Goal: Contribute content

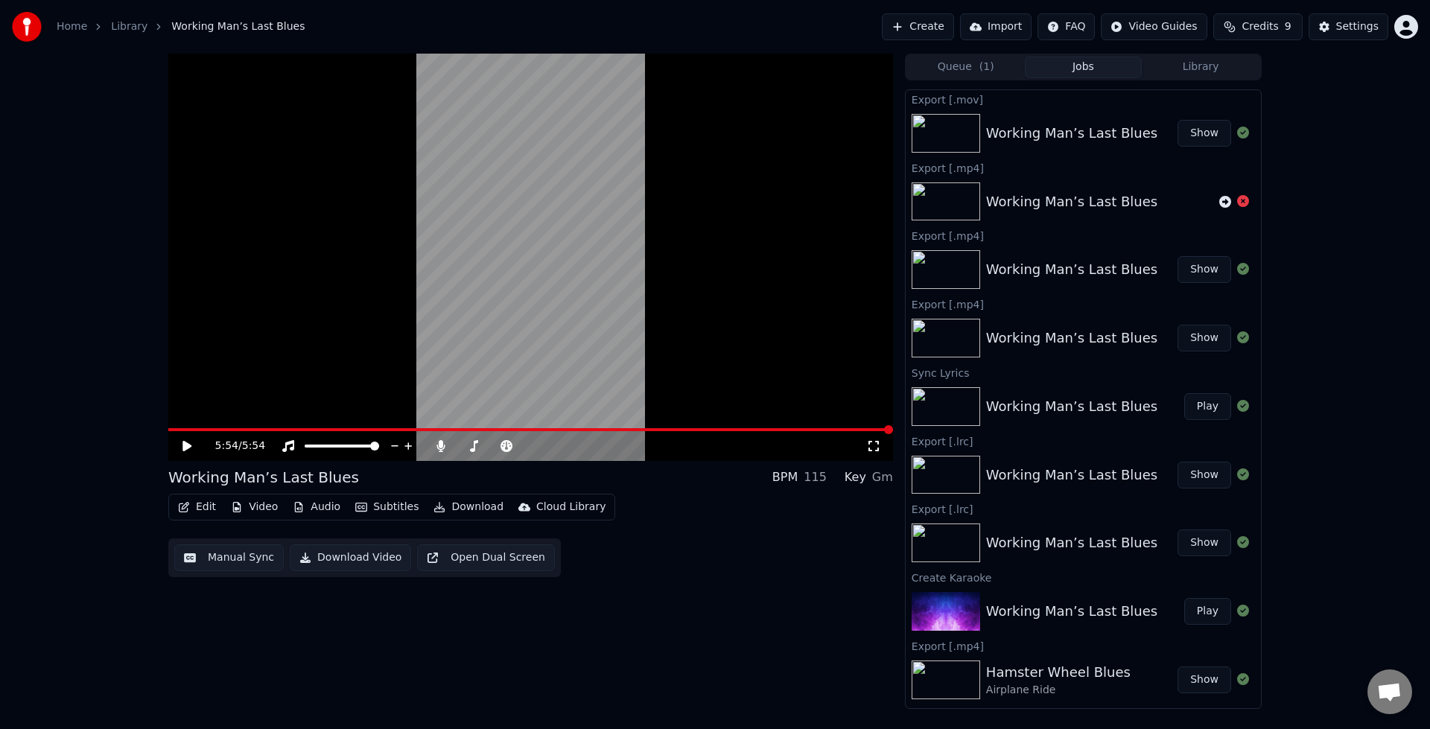
click at [917, 31] on button "Create" at bounding box center [918, 26] width 72 height 27
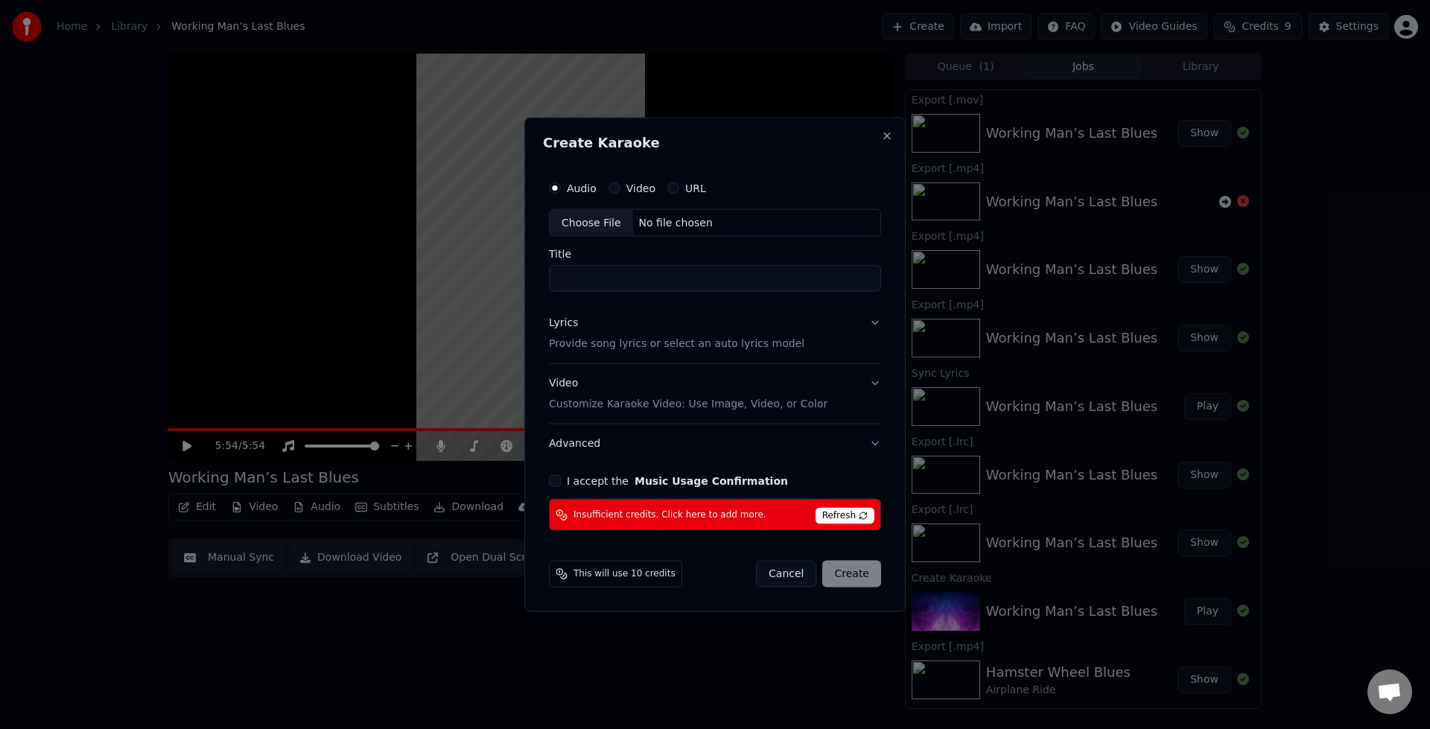
click at [589, 226] on div "Choose File" at bounding box center [591, 222] width 83 height 27
drag, startPoint x: 707, startPoint y: 277, endPoint x: 457, endPoint y: 263, distance: 251.4
click at [459, 274] on body "Home Library Working Man’s Last Blues Create Import FAQ Video Guides Credits 9 …" at bounding box center [715, 364] width 1430 height 729
type input "**********"
click at [874, 328] on button "Lyrics Provide song lyrics or select an auto lyrics model" at bounding box center [715, 334] width 338 height 60
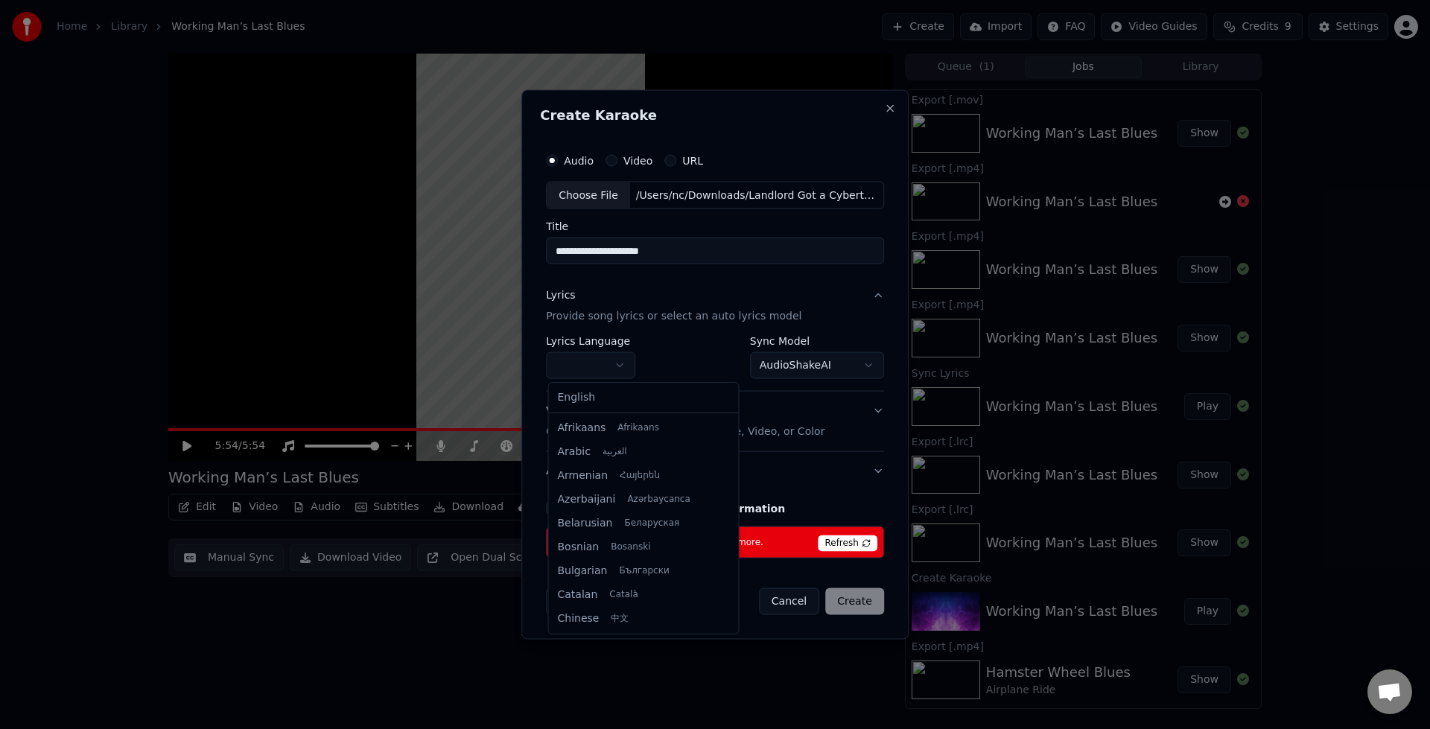
click at [626, 369] on body "Home Library Working Man’s Last Blues Create Import FAQ Video Guides Credits 9 …" at bounding box center [715, 364] width 1430 height 729
select select "**"
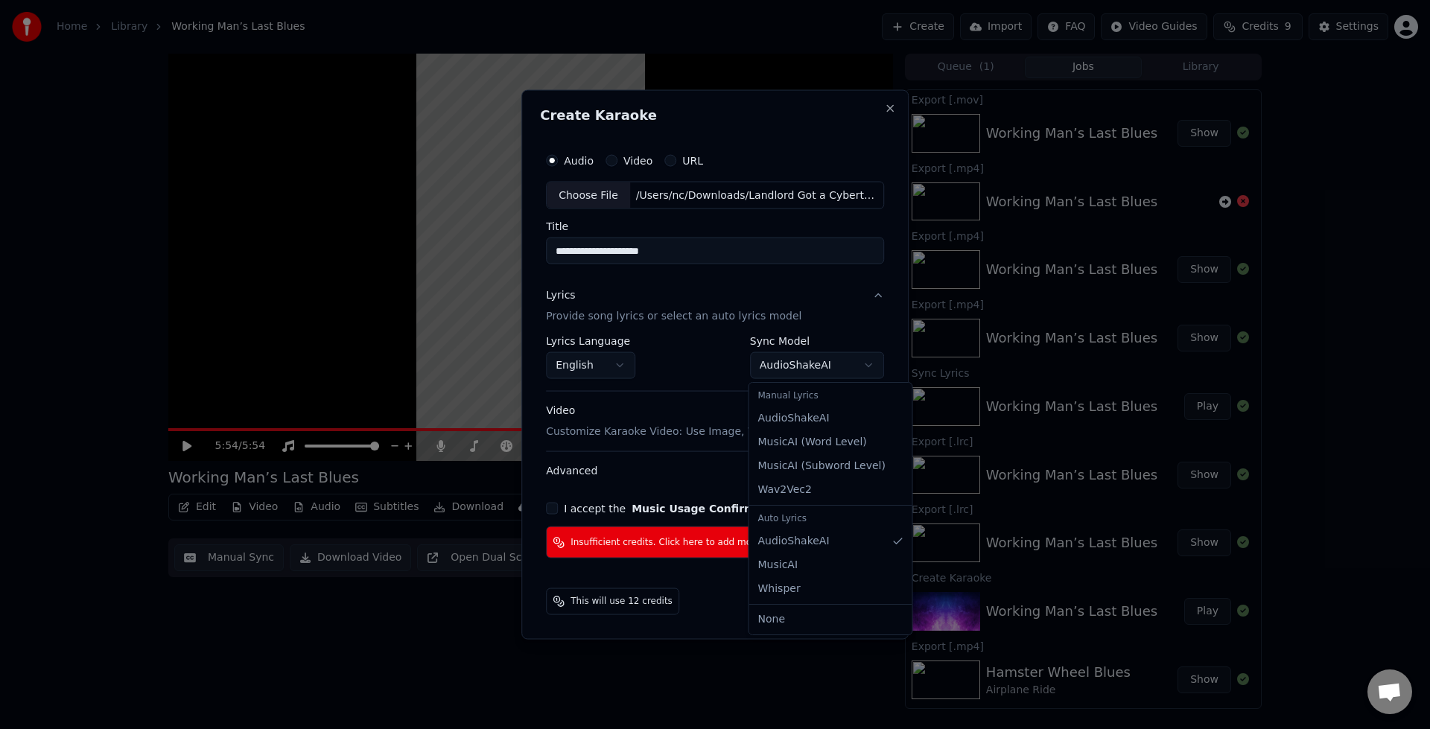
click at [864, 375] on body "Home Library Working Man’s Last Blues Create Import FAQ Video Guides Credits 9 …" at bounding box center [715, 364] width 1430 height 729
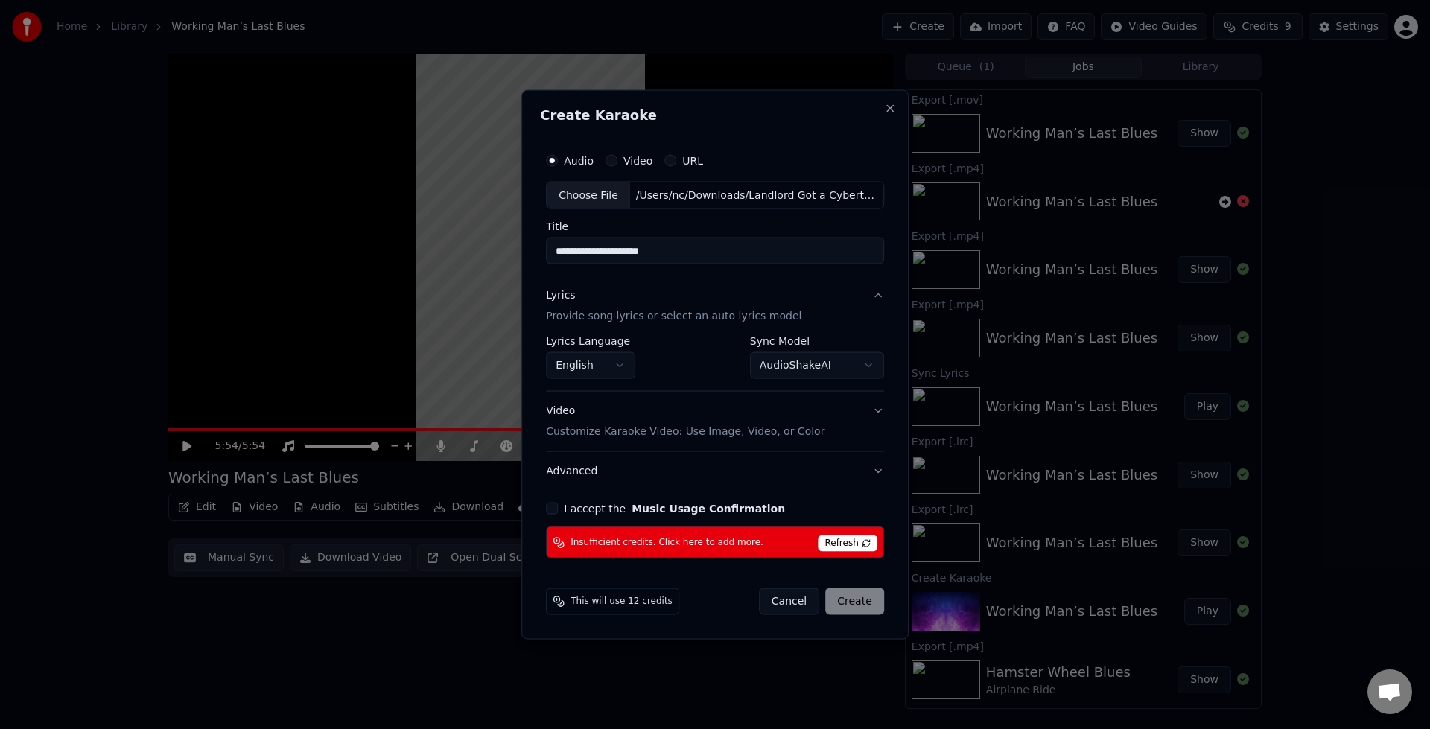
click at [698, 361] on body "Home Library Working Man’s Last Blues Create Import FAQ Video Guides Credits 9 …" at bounding box center [715, 364] width 1430 height 729
click at [879, 410] on button "Video Customize Karaoke Video: Use Image, Video, or Color" at bounding box center [715, 422] width 338 height 60
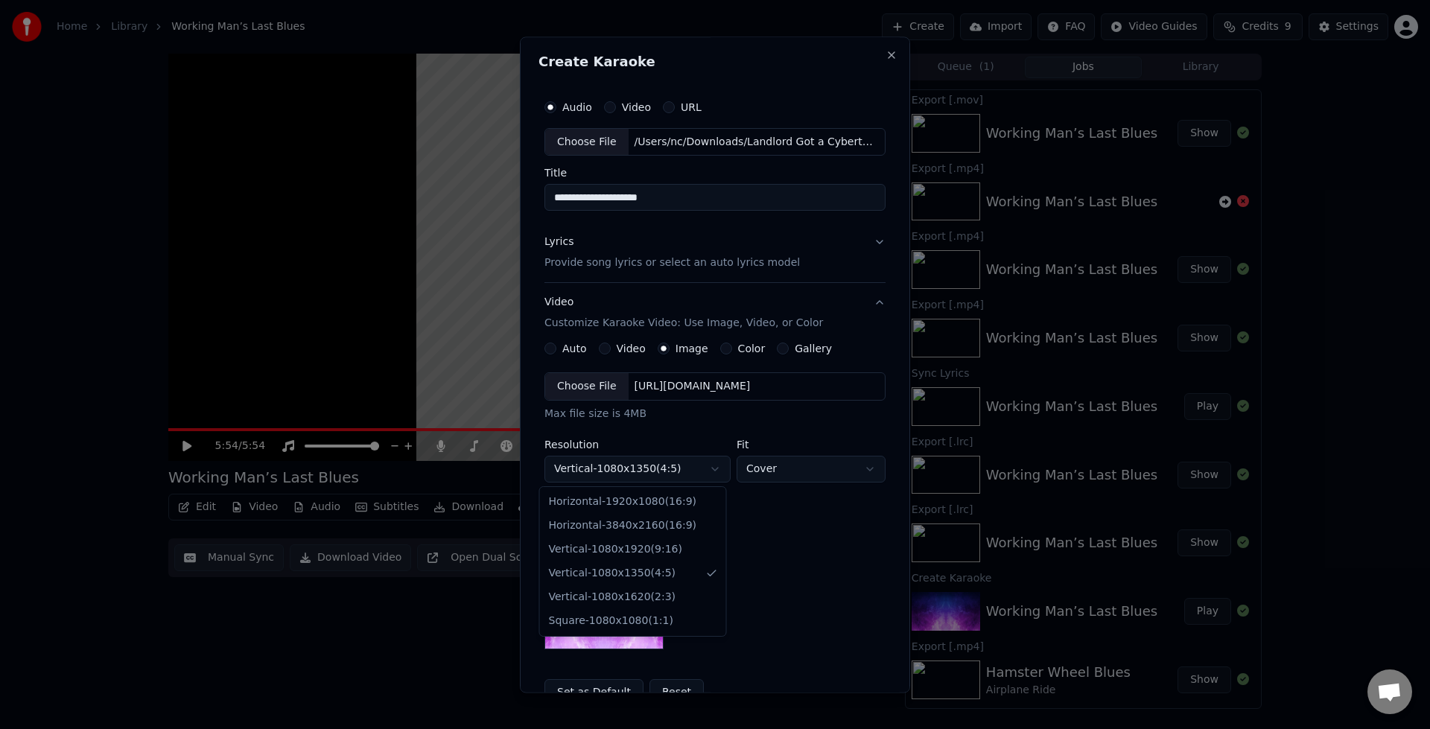
click at [710, 471] on body "Home Library Working Man’s Last Blues Create Import FAQ Video Guides Credits 9 …" at bounding box center [715, 364] width 1430 height 729
select select "*********"
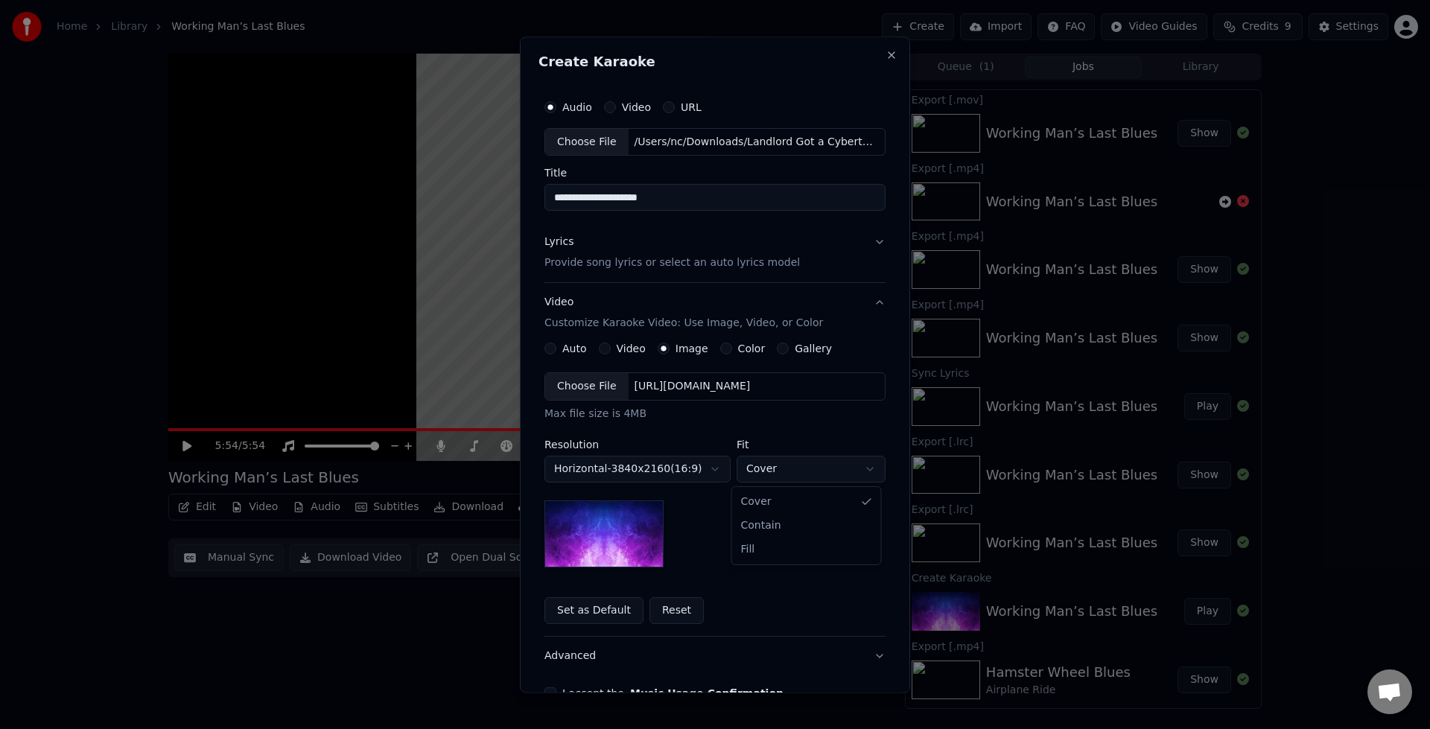
click at [820, 477] on body "Home Library Working Man’s Last Blues Create Import FAQ Video Guides Credits 9 …" at bounding box center [715, 364] width 1430 height 729
click at [770, 439] on body "Home Library Working Man’s Last Blues Create Import FAQ Video Guides Credits 9 …" at bounding box center [715, 364] width 1430 height 729
click at [720, 353] on button "Color" at bounding box center [726, 349] width 12 height 12
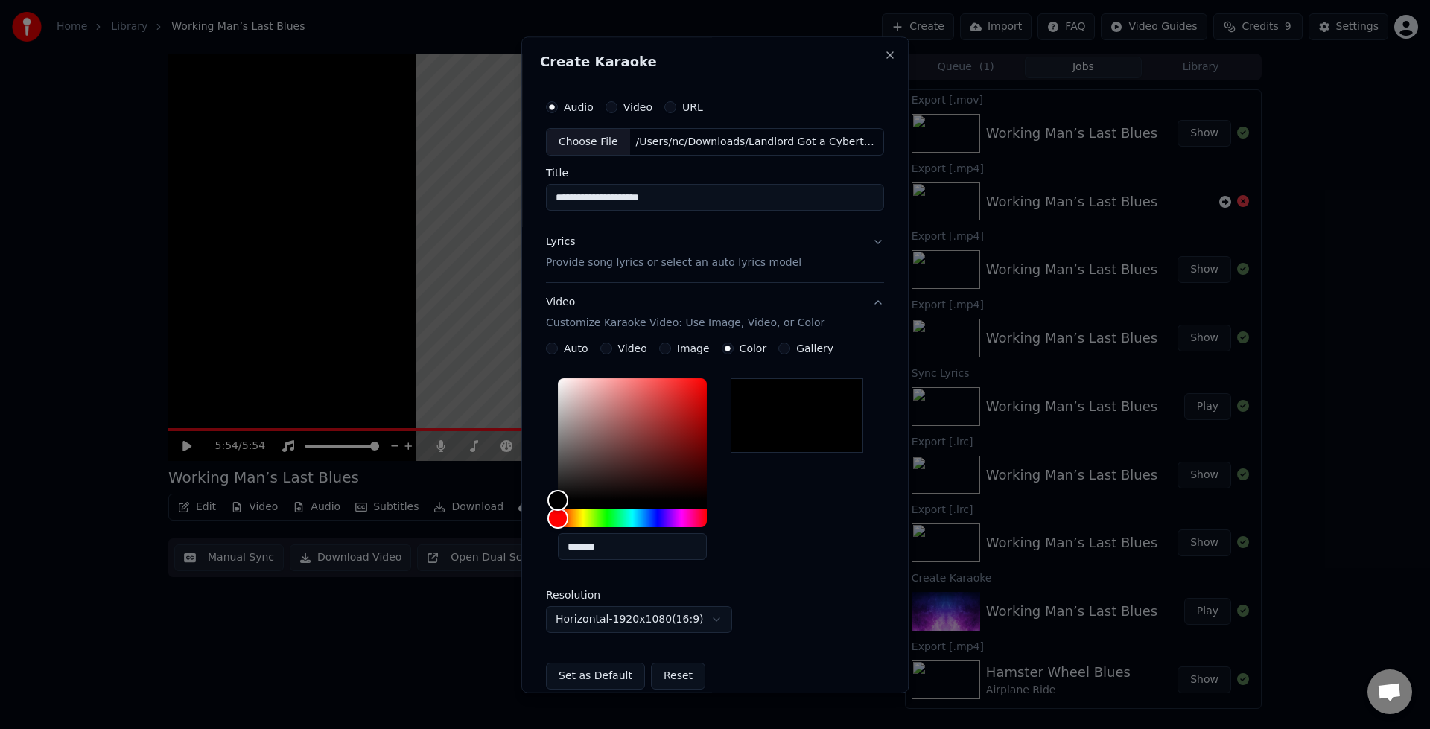
click at [778, 351] on div "Gallery" at bounding box center [805, 349] width 55 height 12
click at [778, 351] on button "Gallery" at bounding box center [784, 349] width 12 height 12
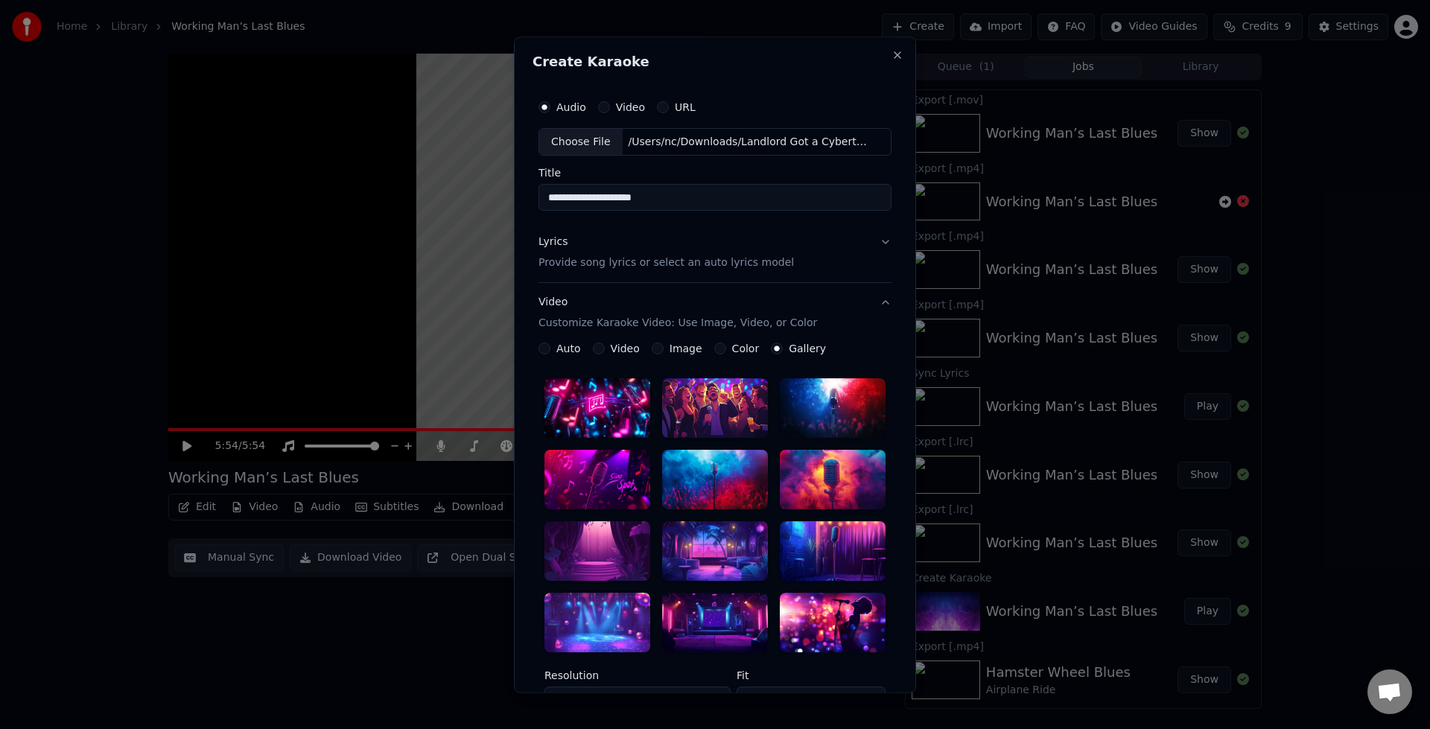
click at [716, 351] on div "Color" at bounding box center [736, 349] width 45 height 12
click at [714, 352] on button "Color" at bounding box center [720, 349] width 12 height 12
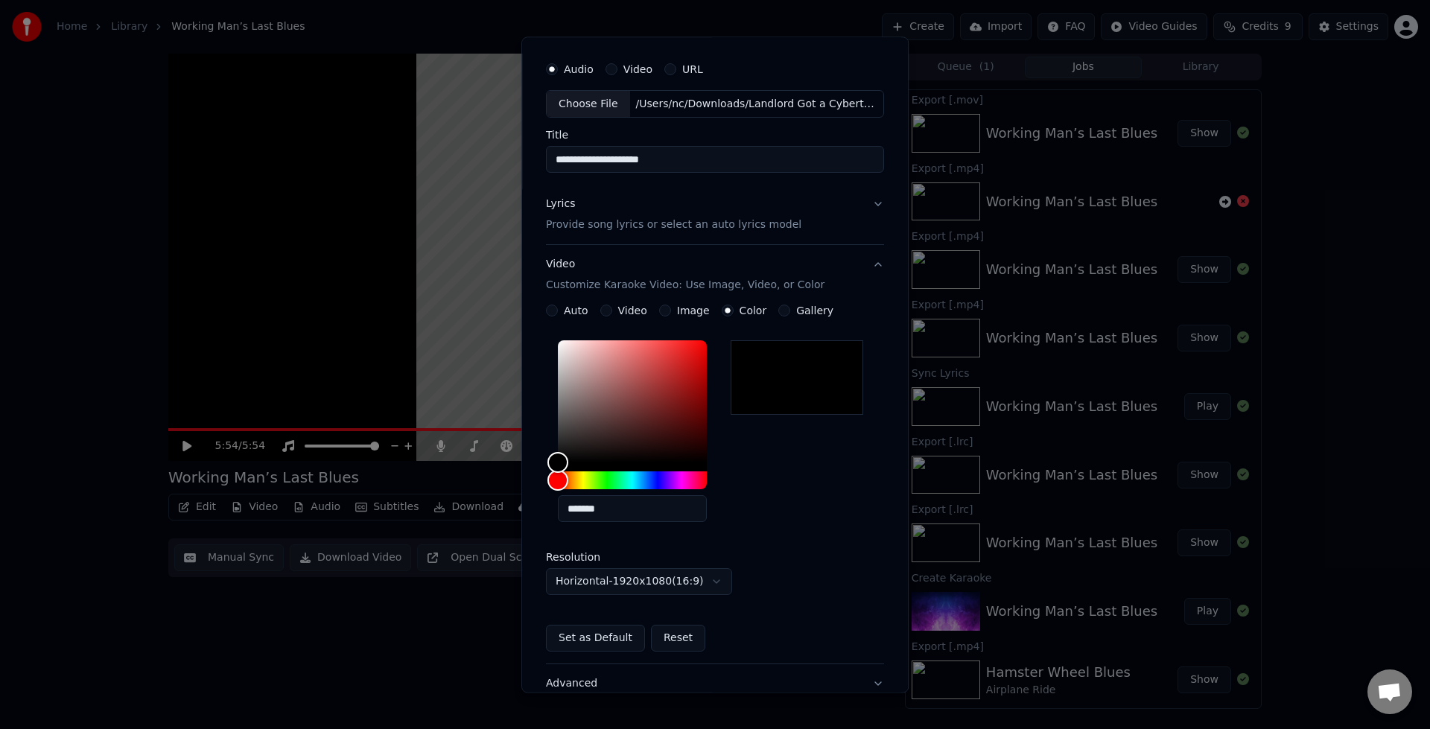
scroll to position [31, 0]
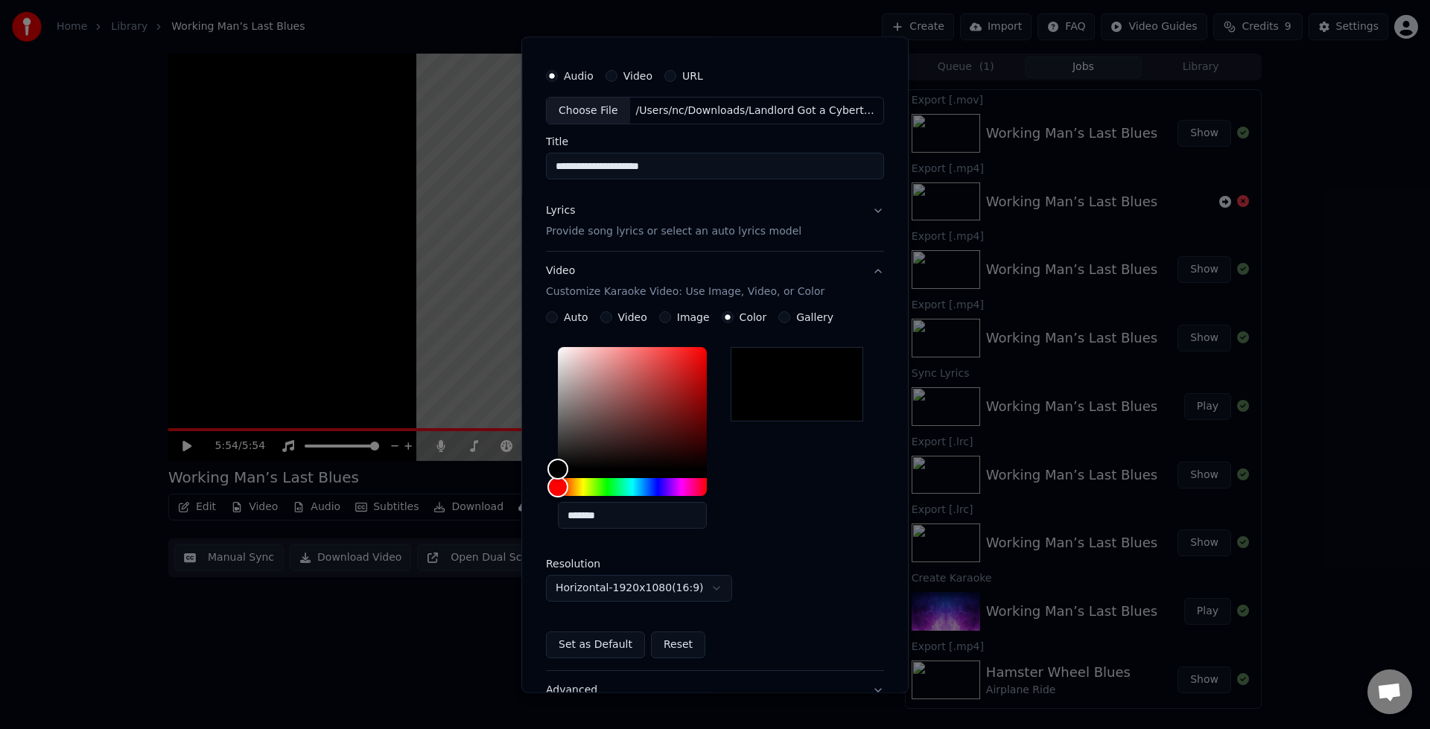
click at [658, 325] on div "**********" at bounding box center [715, 485] width 338 height 347
click at [661, 322] on button "Image" at bounding box center [665, 318] width 12 height 12
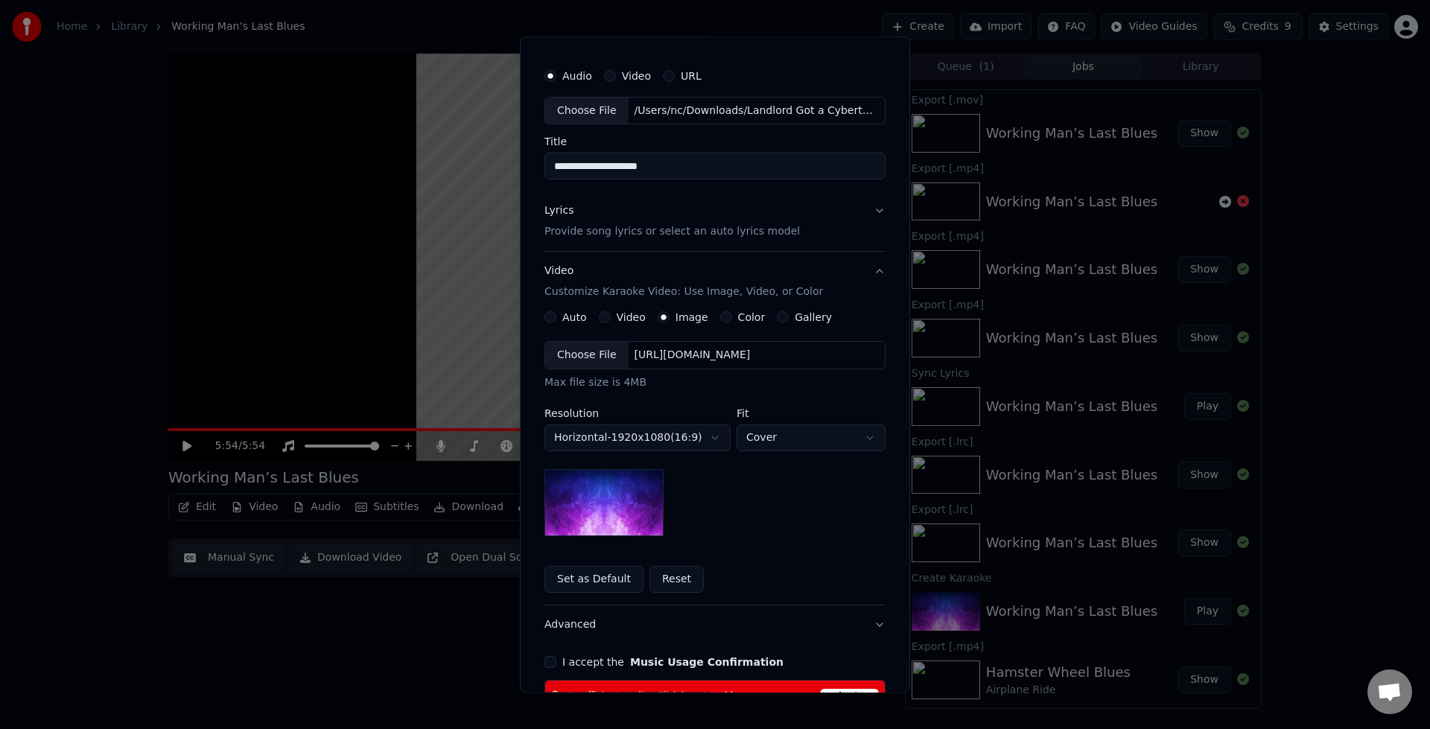
click at [601, 319] on button "Video" at bounding box center [605, 318] width 12 height 12
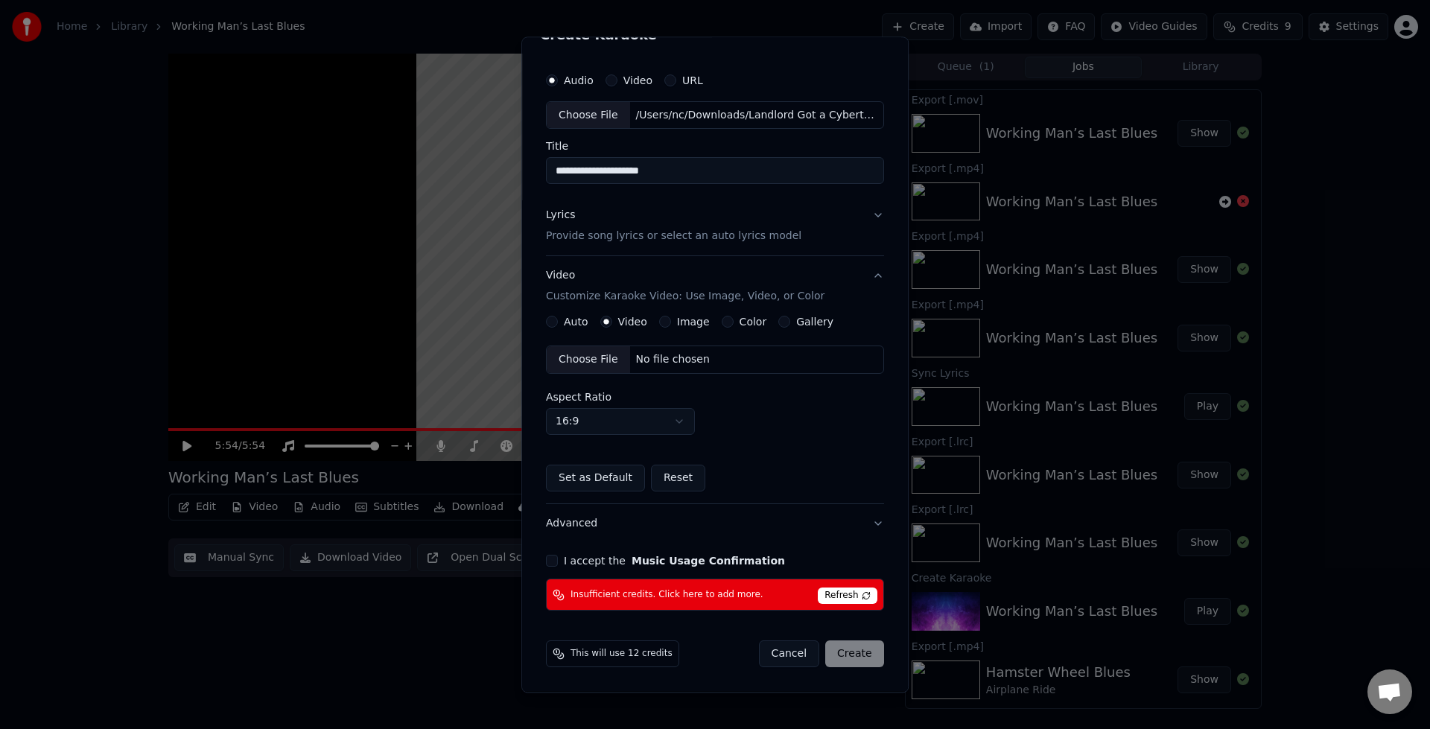
click at [552, 323] on button "Auto" at bounding box center [552, 322] width 12 height 12
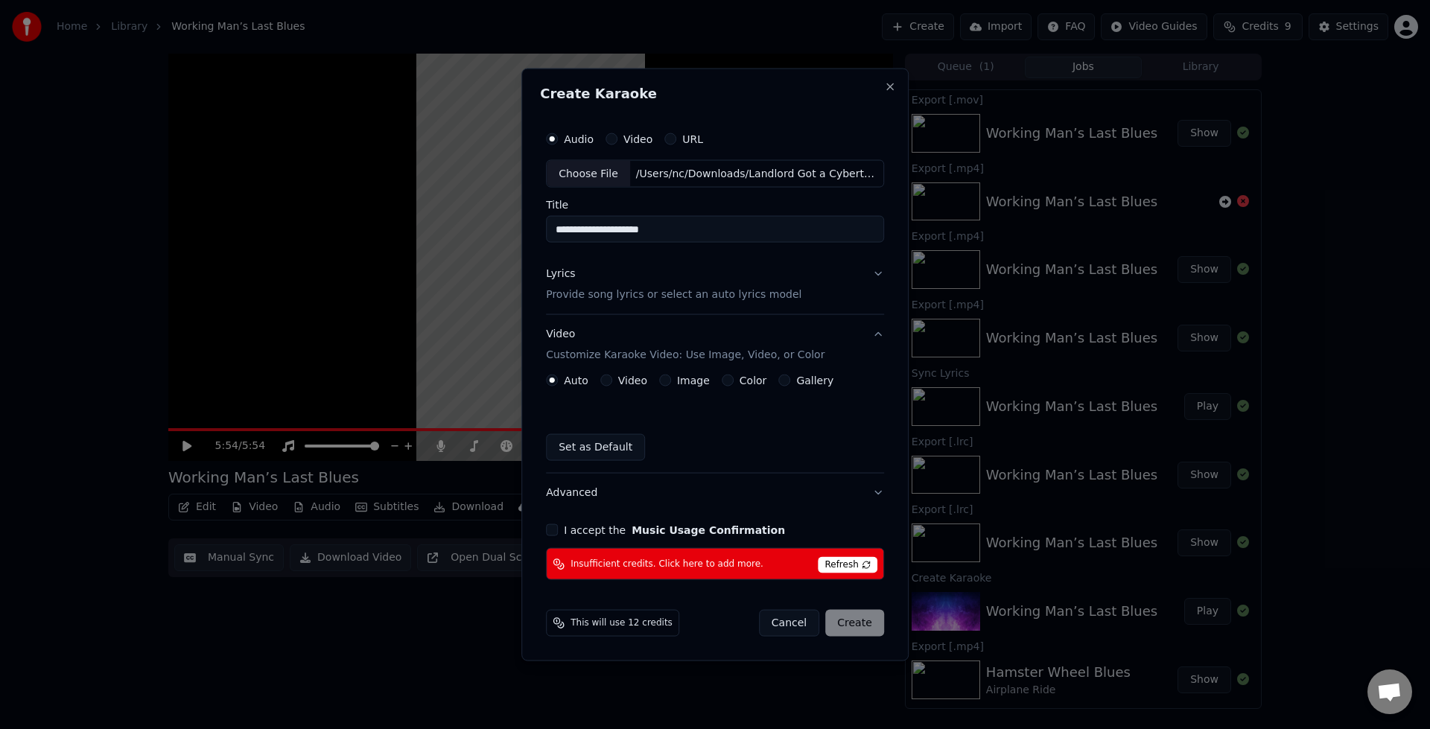
scroll to position [0, 0]
click at [668, 381] on button "Image" at bounding box center [665, 381] width 12 height 12
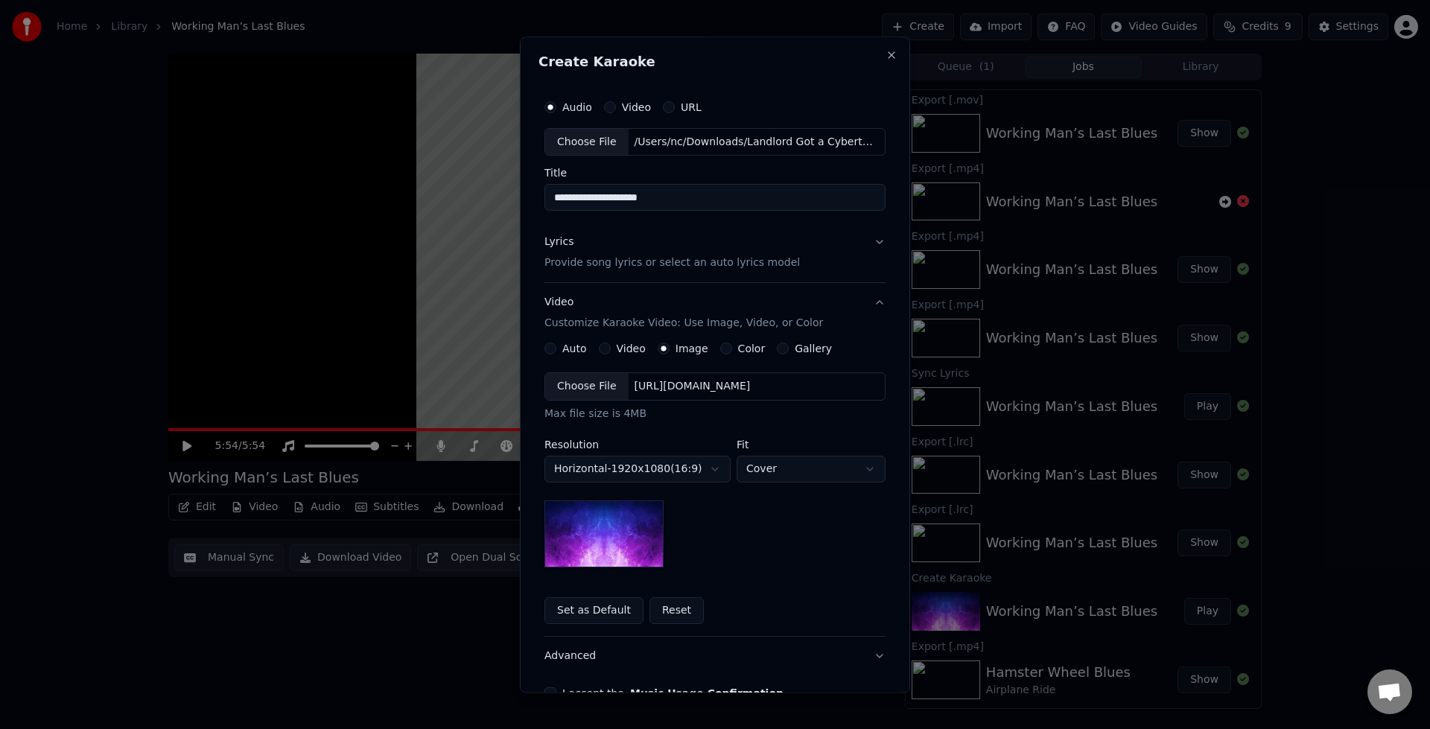
click at [716, 356] on div "**********" at bounding box center [714, 483] width 341 height 281
click at [720, 353] on button "Color" at bounding box center [726, 349] width 12 height 12
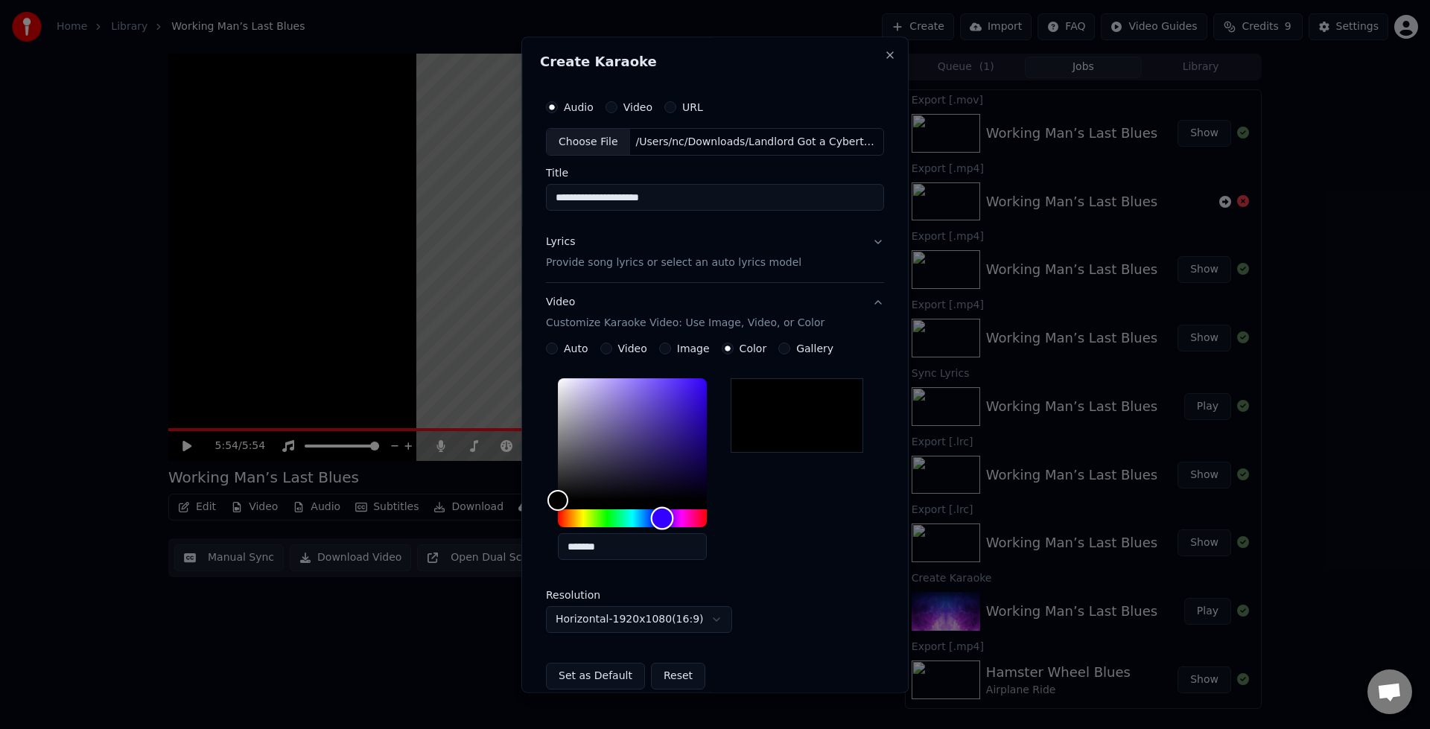
click at [658, 519] on div "Hue" at bounding box center [632, 519] width 149 height 18
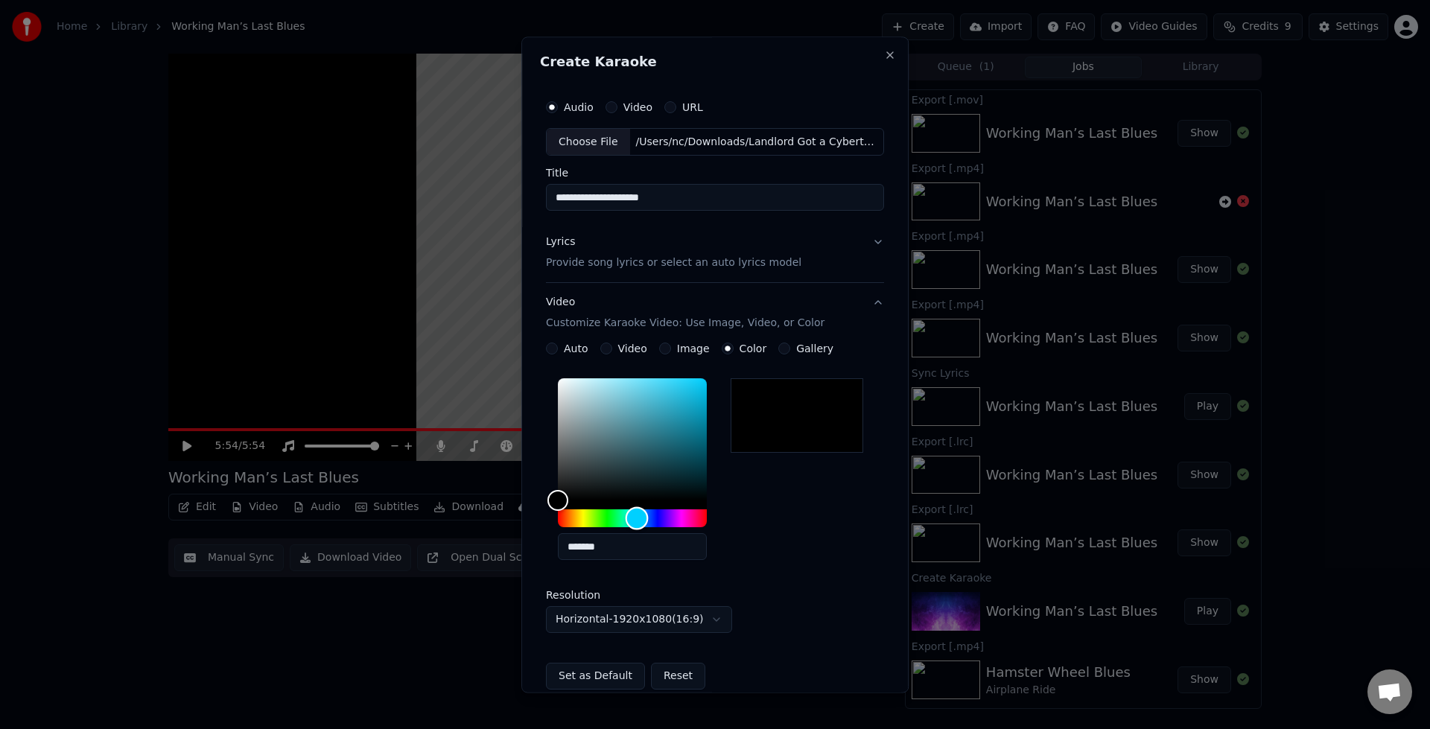
drag, startPoint x: 658, startPoint y: 519, endPoint x: 633, endPoint y: 523, distance: 24.9
click at [633, 523] on div "Hue" at bounding box center [637, 518] width 23 height 23
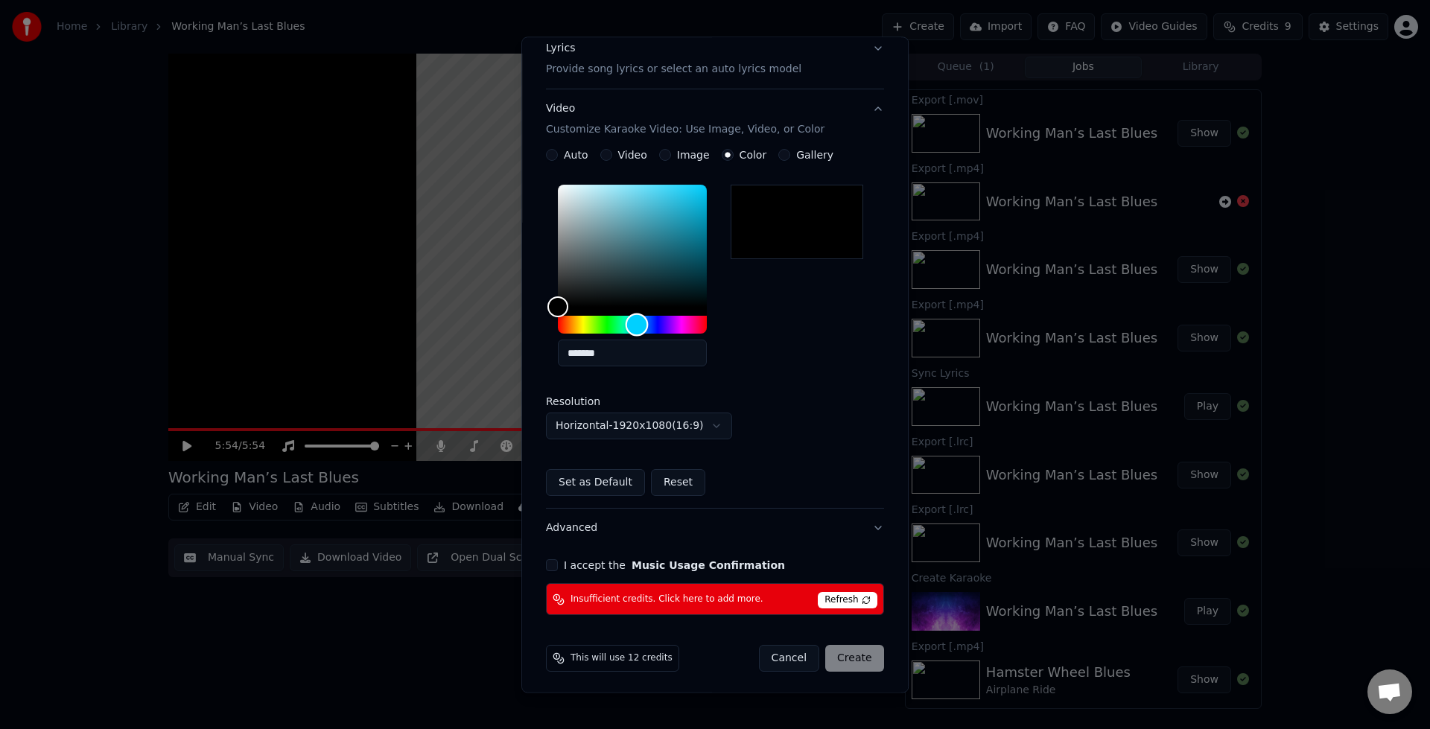
scroll to position [198, 0]
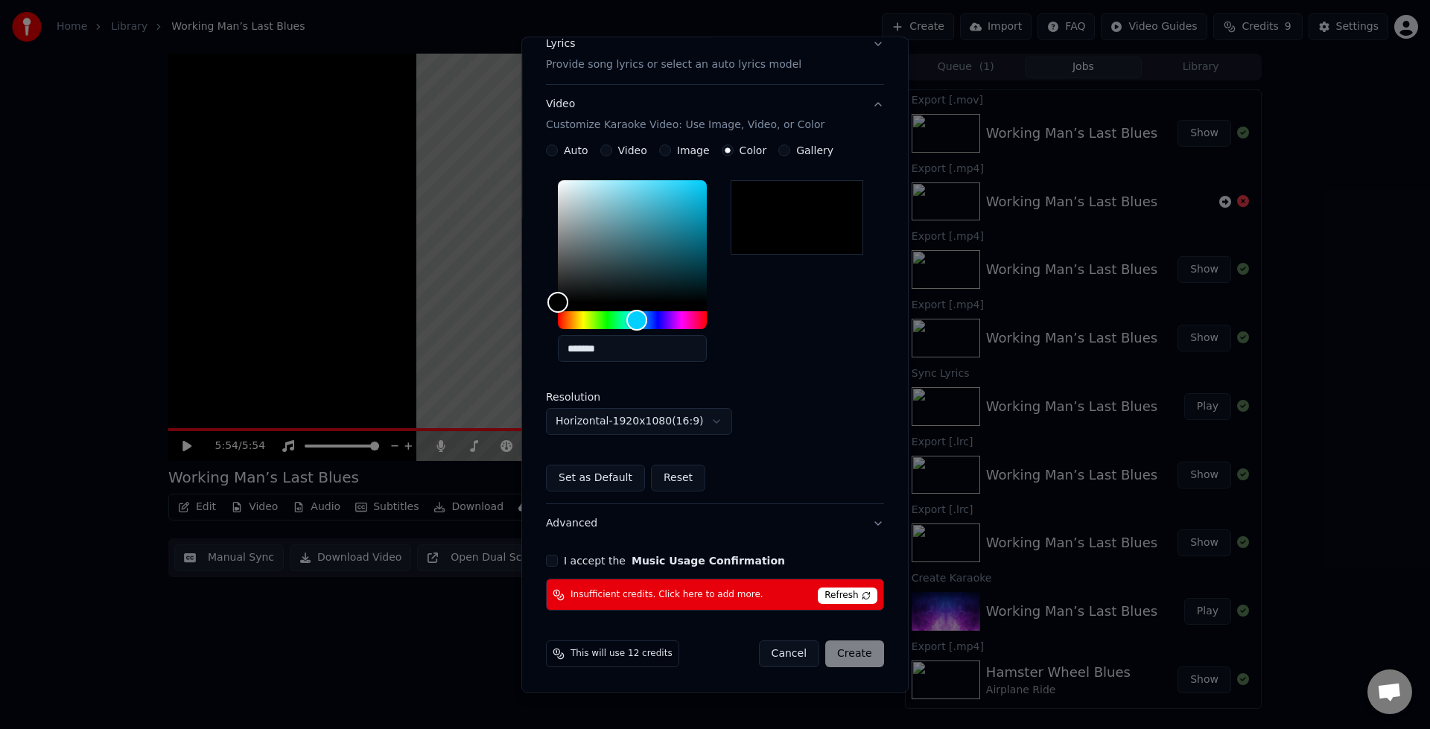
click at [670, 529] on button "Advanced" at bounding box center [715, 524] width 338 height 39
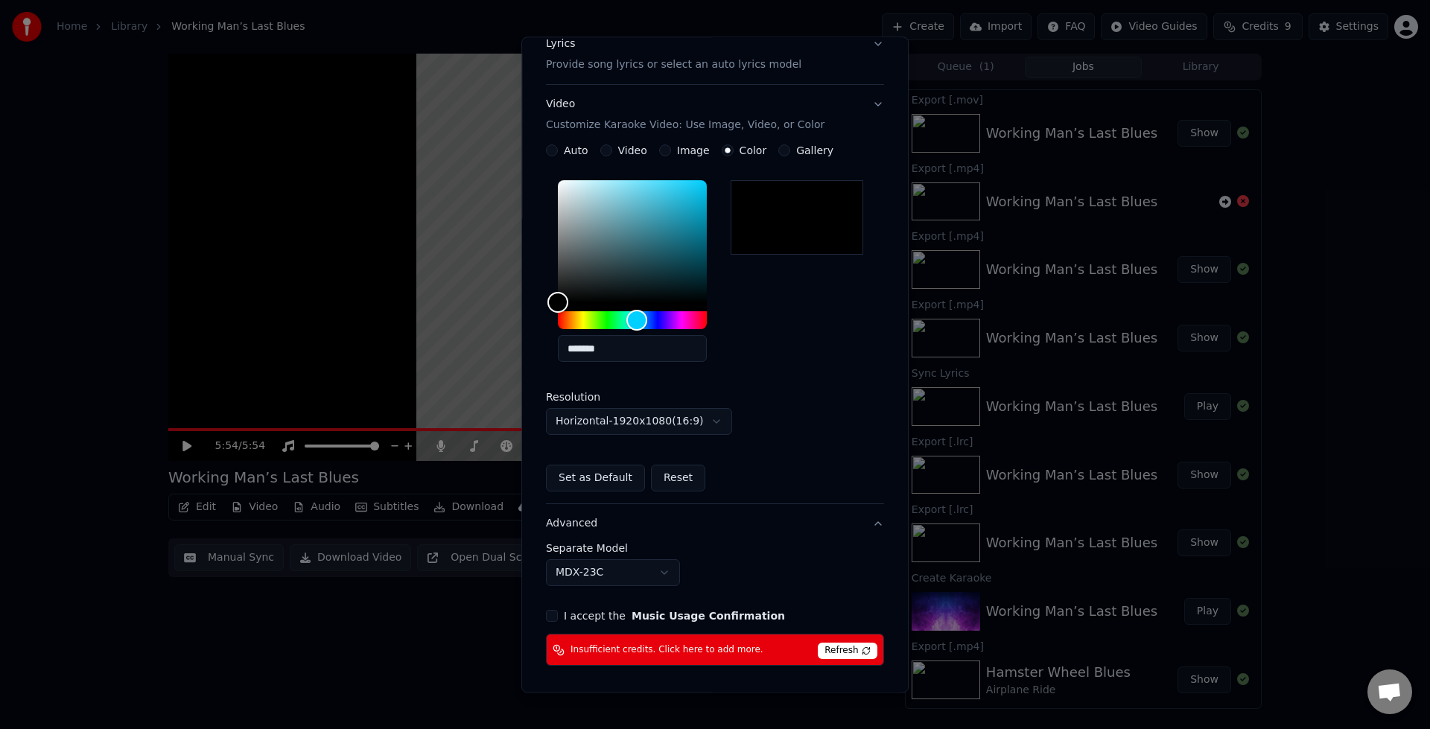
scroll to position [0, 0]
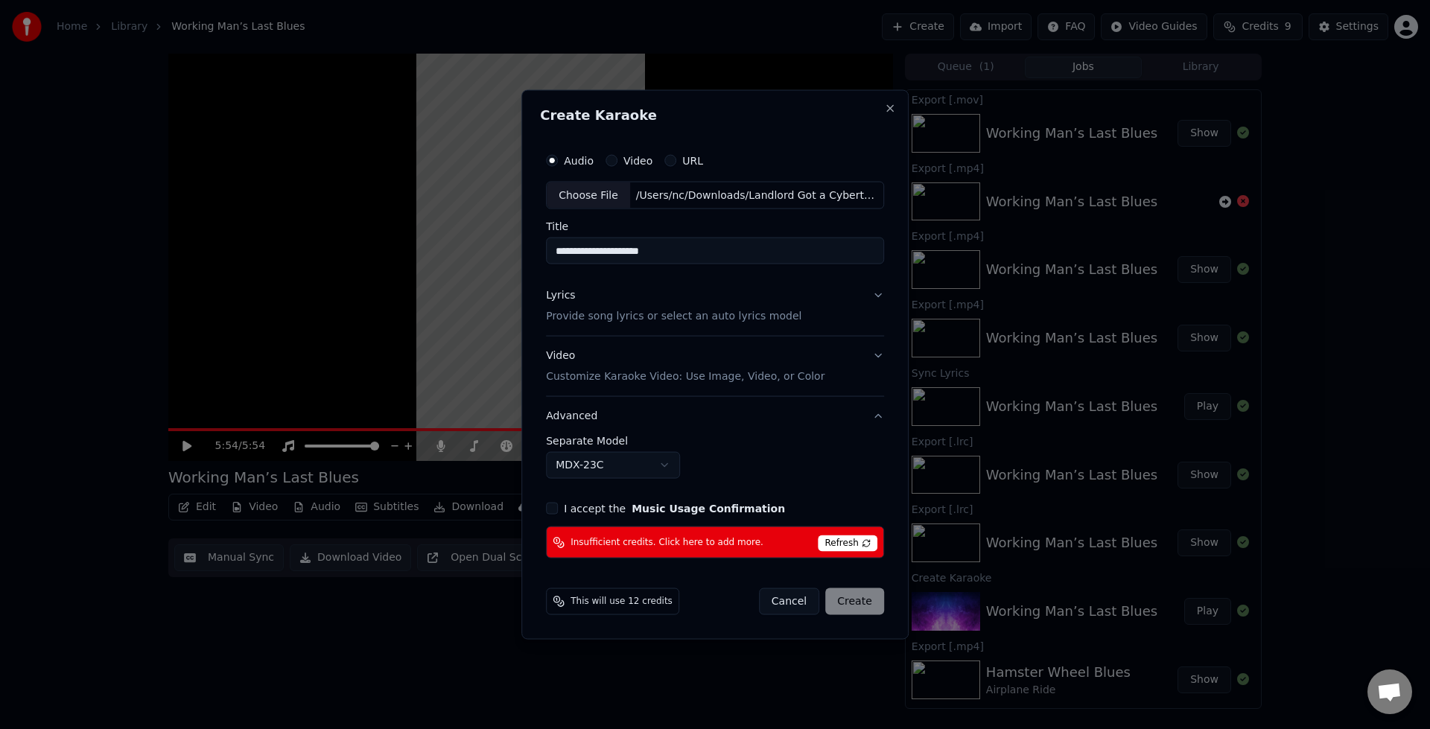
click at [791, 603] on button "Cancel" at bounding box center [789, 601] width 60 height 27
